Goal: Task Accomplishment & Management: Complete application form

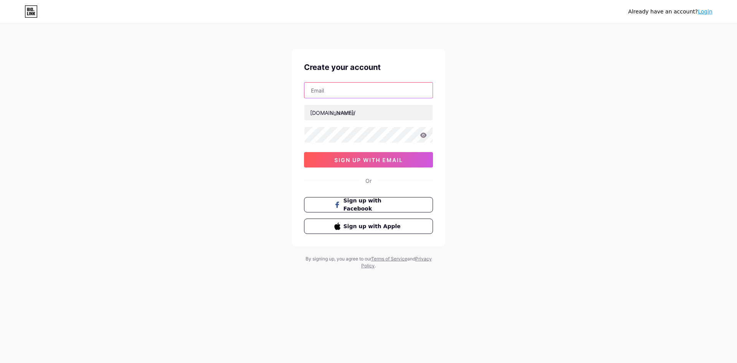
drag, startPoint x: 0, startPoint y: 0, endPoint x: 341, endPoint y: 91, distance: 352.5
click at [341, 91] on input "text" at bounding box center [368, 90] width 128 height 15
type input "[EMAIL_ADDRESS][DOMAIN_NAME]"
click at [347, 111] on input "text" at bounding box center [368, 112] width 128 height 15
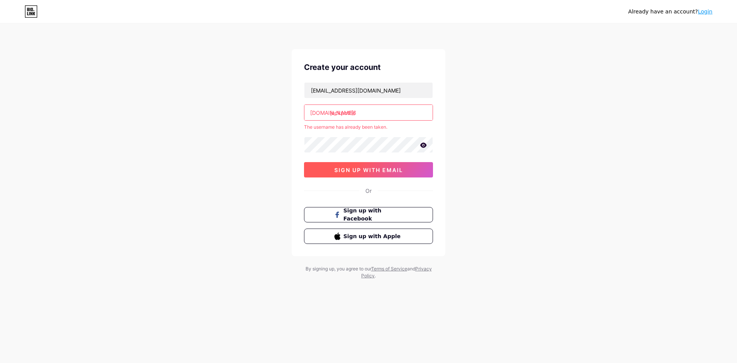
click at [362, 169] on span "sign up with email" at bounding box center [368, 170] width 69 height 7
click at [362, 110] on input "jackpot86" at bounding box center [368, 112] width 128 height 15
click at [369, 112] on input "jackpot86" at bounding box center [368, 112] width 128 height 15
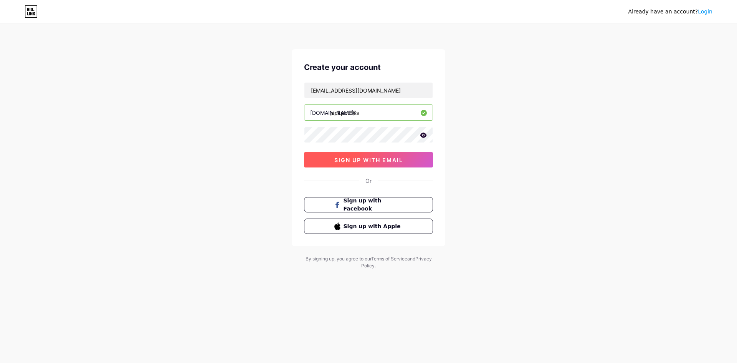
type input "jackpot86s"
click at [371, 160] on span "sign up with email" at bounding box center [368, 160] width 69 height 7
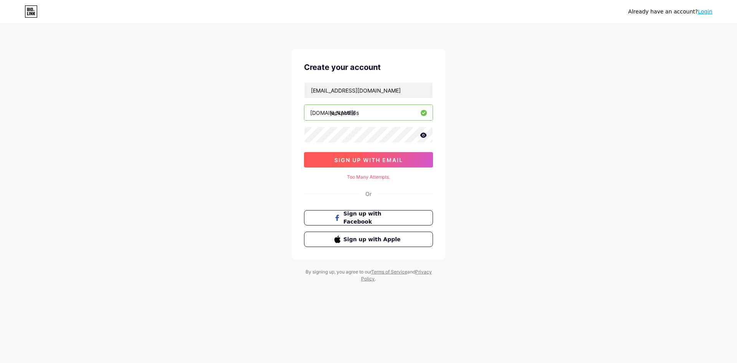
click at [356, 157] on span "sign up with email" at bounding box center [368, 160] width 69 height 7
drag, startPoint x: 399, startPoint y: 175, endPoint x: 334, endPoint y: 180, distance: 65.1
click at [334, 180] on div "Too Many Attempts." at bounding box center [368, 177] width 129 height 7
copy div "Too Many Attempts."
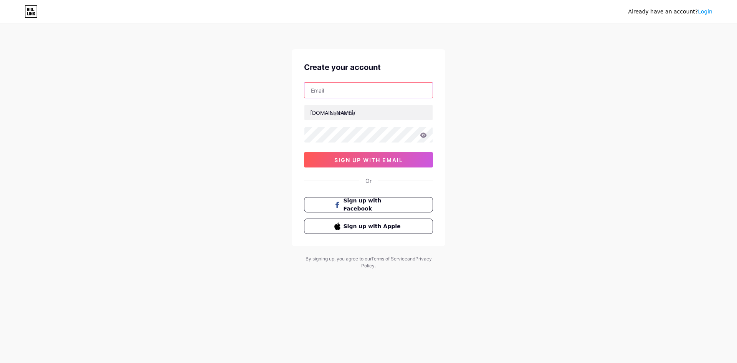
click at [324, 89] on input "text" at bounding box center [368, 90] width 128 height 15
type input "[EMAIL_ADDRESS][DOMAIN_NAME]"
click at [334, 111] on input "text" at bounding box center [368, 112] width 128 height 15
click at [343, 113] on input "text" at bounding box center [368, 112] width 128 height 15
type input "jackpot86s"
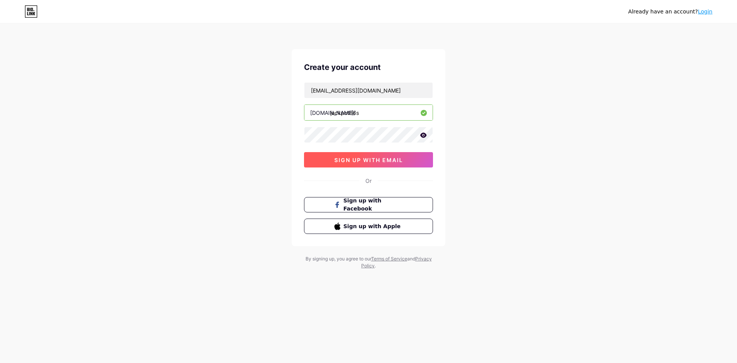
click at [367, 159] on span "sign up with email" at bounding box center [368, 160] width 69 height 7
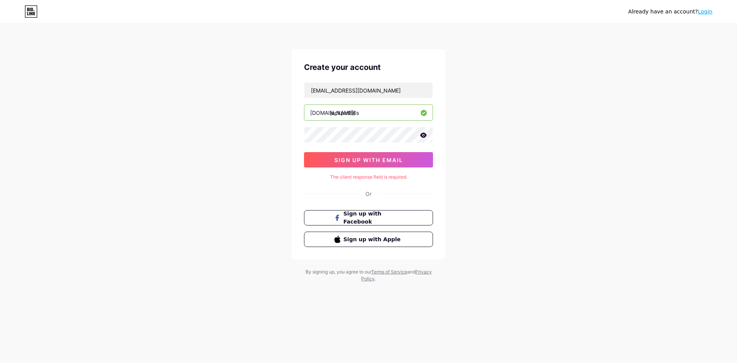
click at [403, 177] on div "The client response field is required." at bounding box center [368, 177] width 129 height 7
copy div "The client response field is required."
click at [421, 136] on icon at bounding box center [423, 134] width 7 height 5
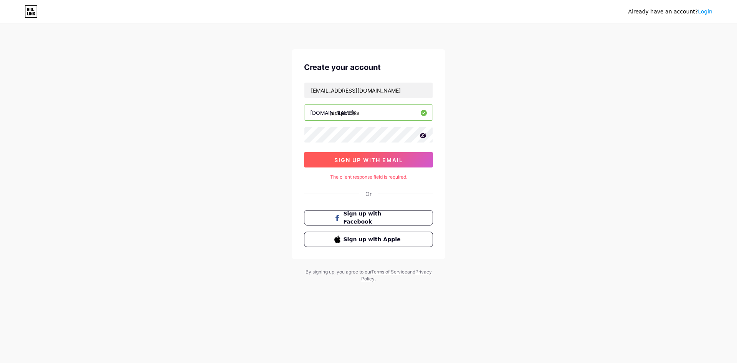
click at [367, 157] on span "sign up with email" at bounding box center [368, 160] width 69 height 7
